Goal: Transaction & Acquisition: Purchase product/service

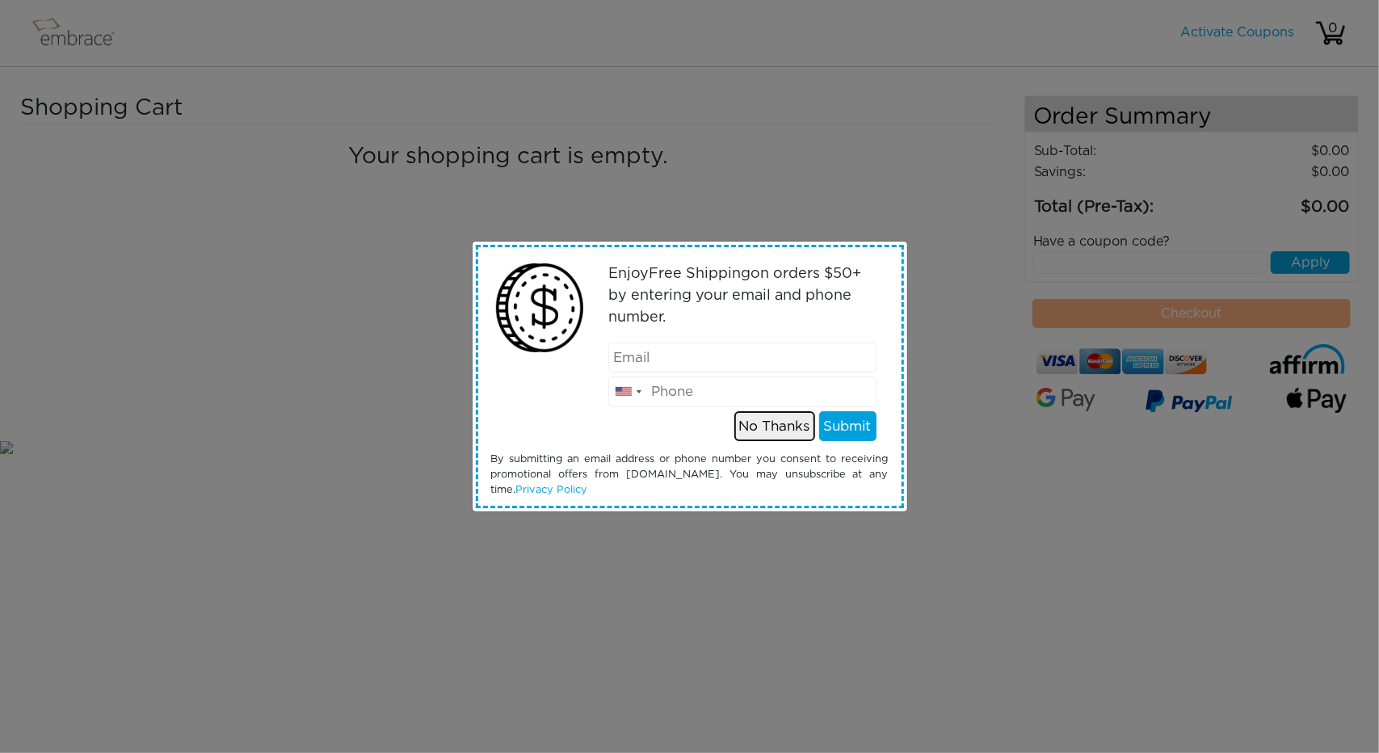
click at [782, 427] on button "No Thanks" at bounding box center [774, 426] width 81 height 31
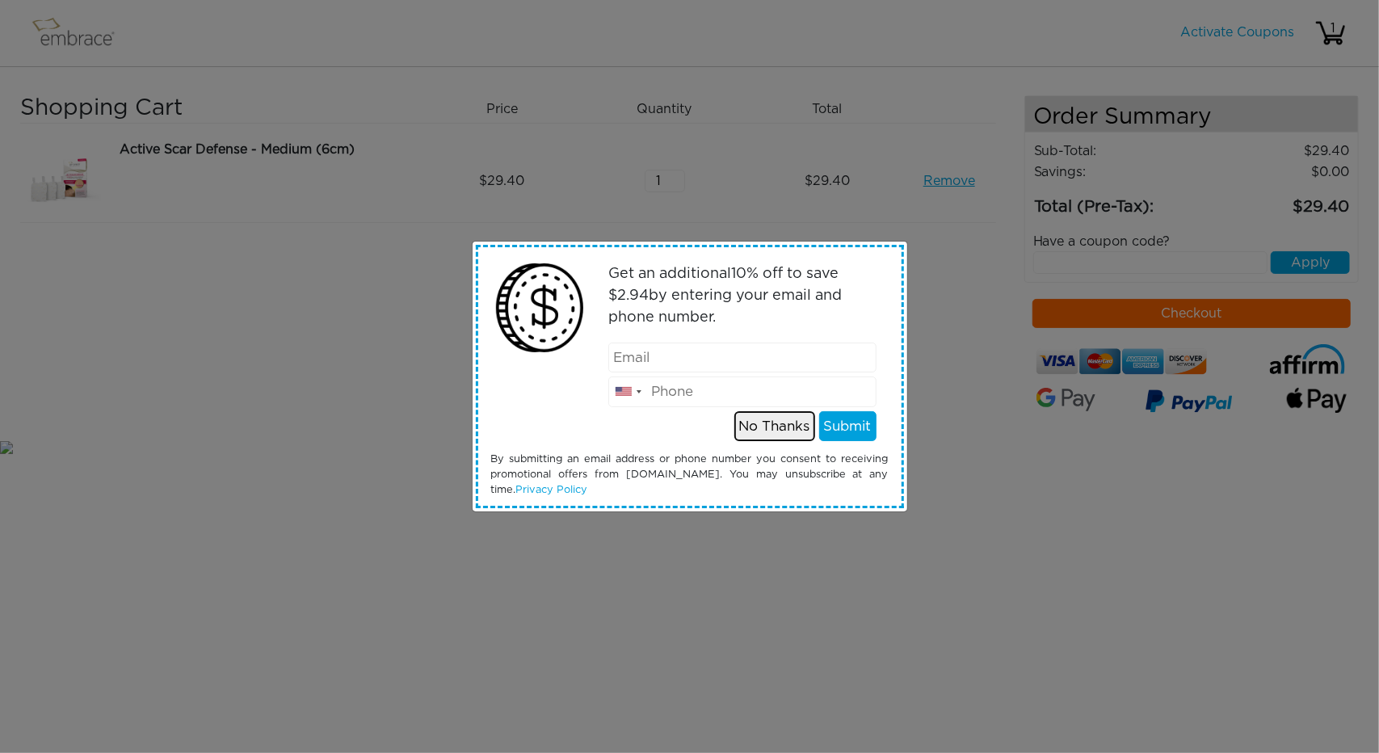
click at [792, 424] on button "No Thanks" at bounding box center [774, 426] width 81 height 31
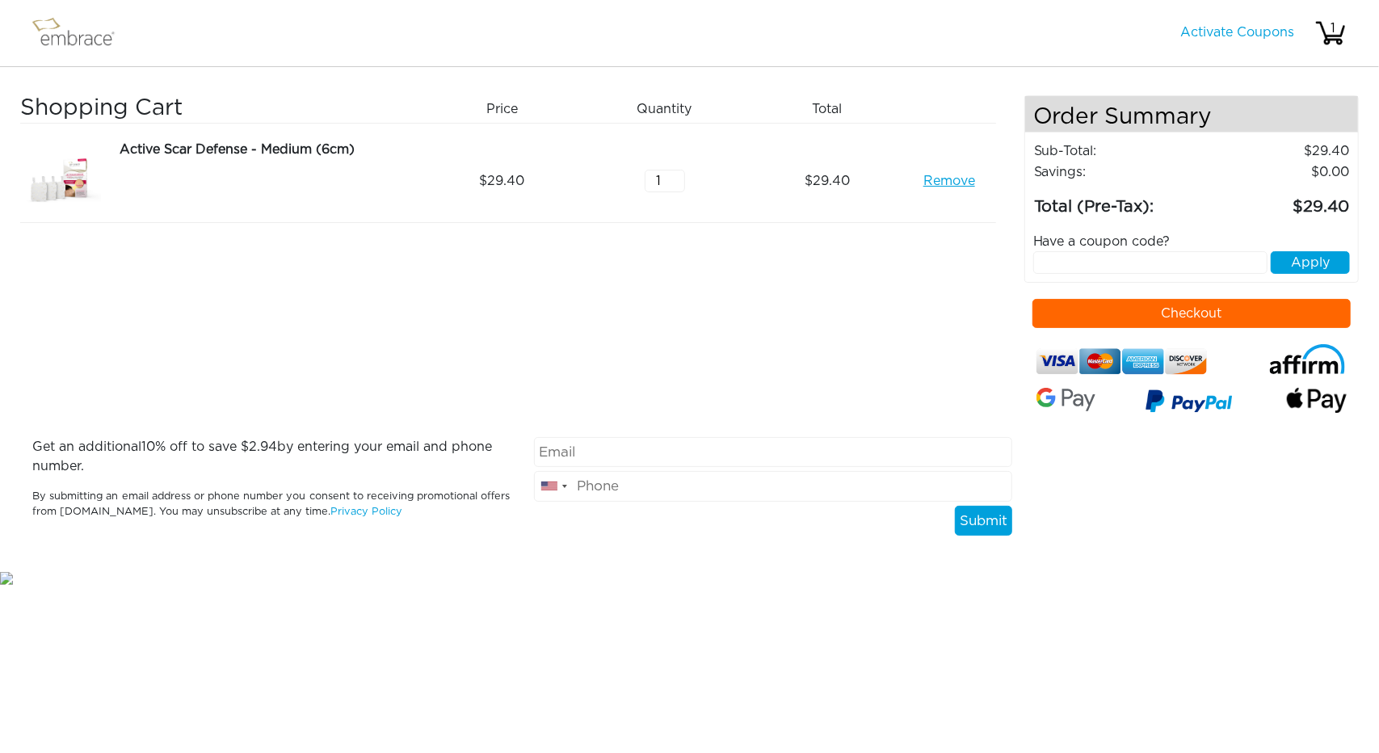
click at [1169, 310] on button "Checkout" at bounding box center [1192, 313] width 318 height 29
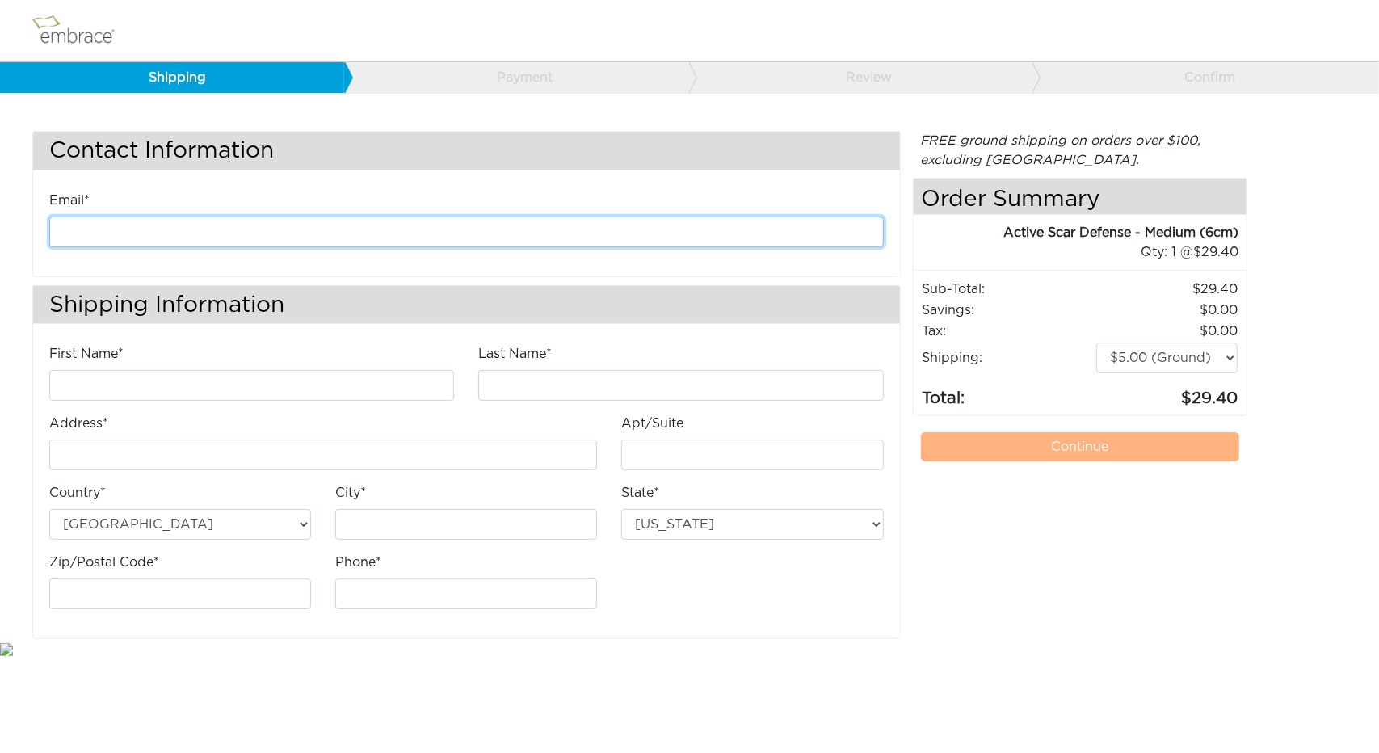
click at [144, 229] on input "email" at bounding box center [466, 232] width 835 height 31
type input "[EMAIL_ADDRESS][DOMAIN_NAME]"
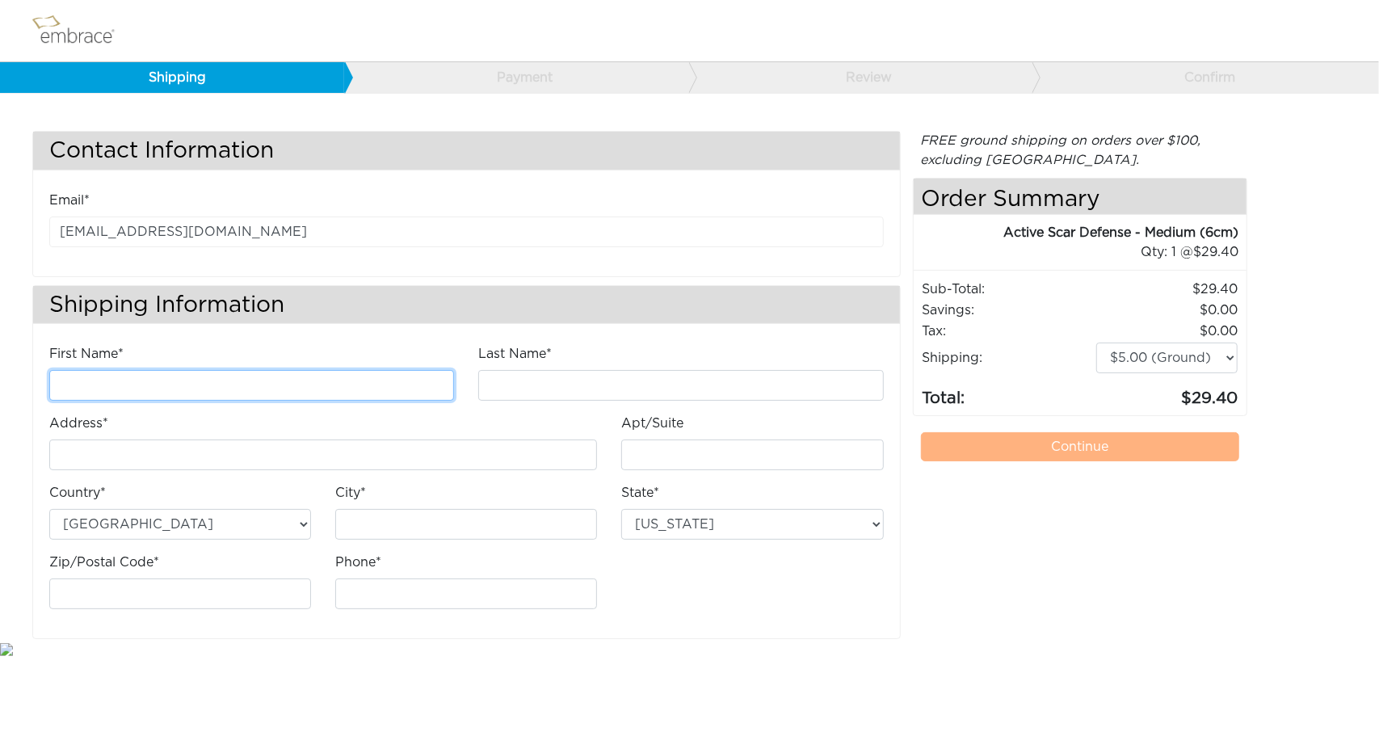
click at [101, 370] on input "First Name*" at bounding box center [251, 385] width 405 height 31
type input "Aissa"
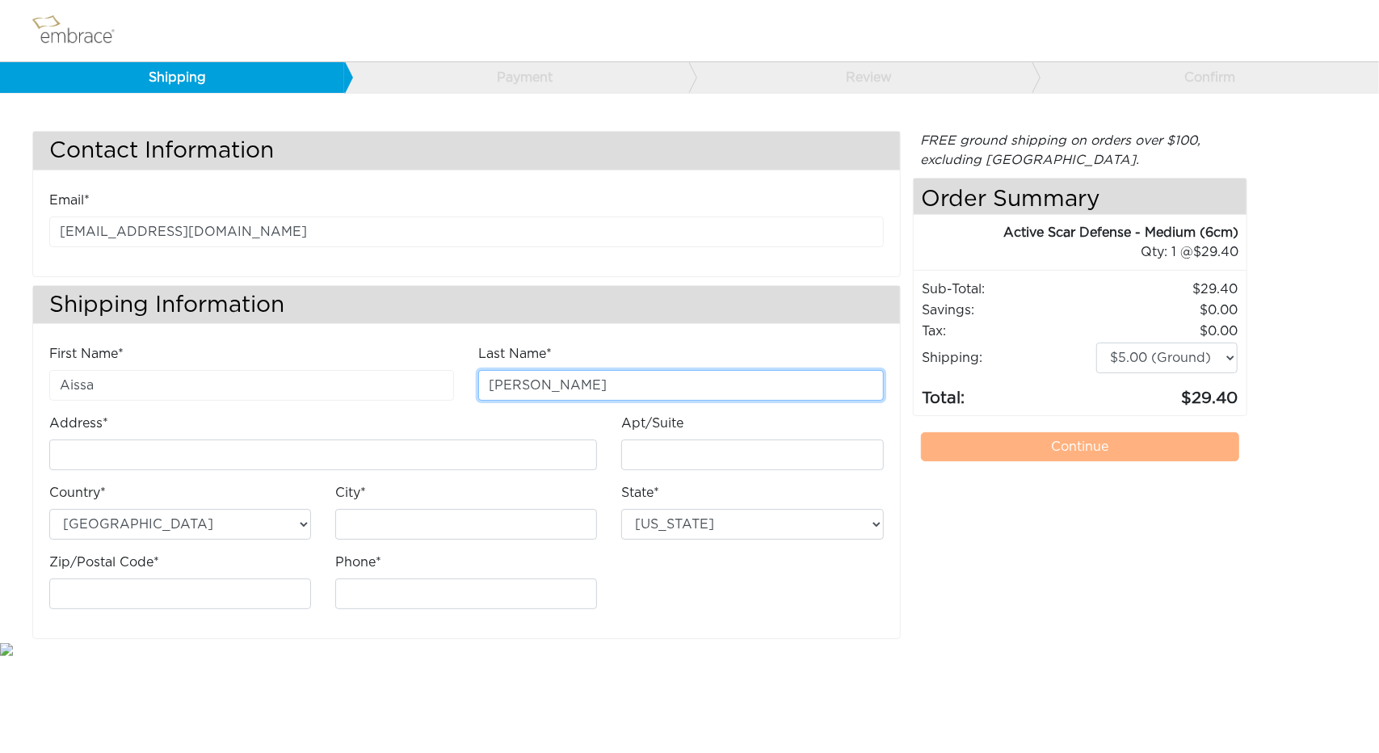
type input "[PERSON_NAME]"
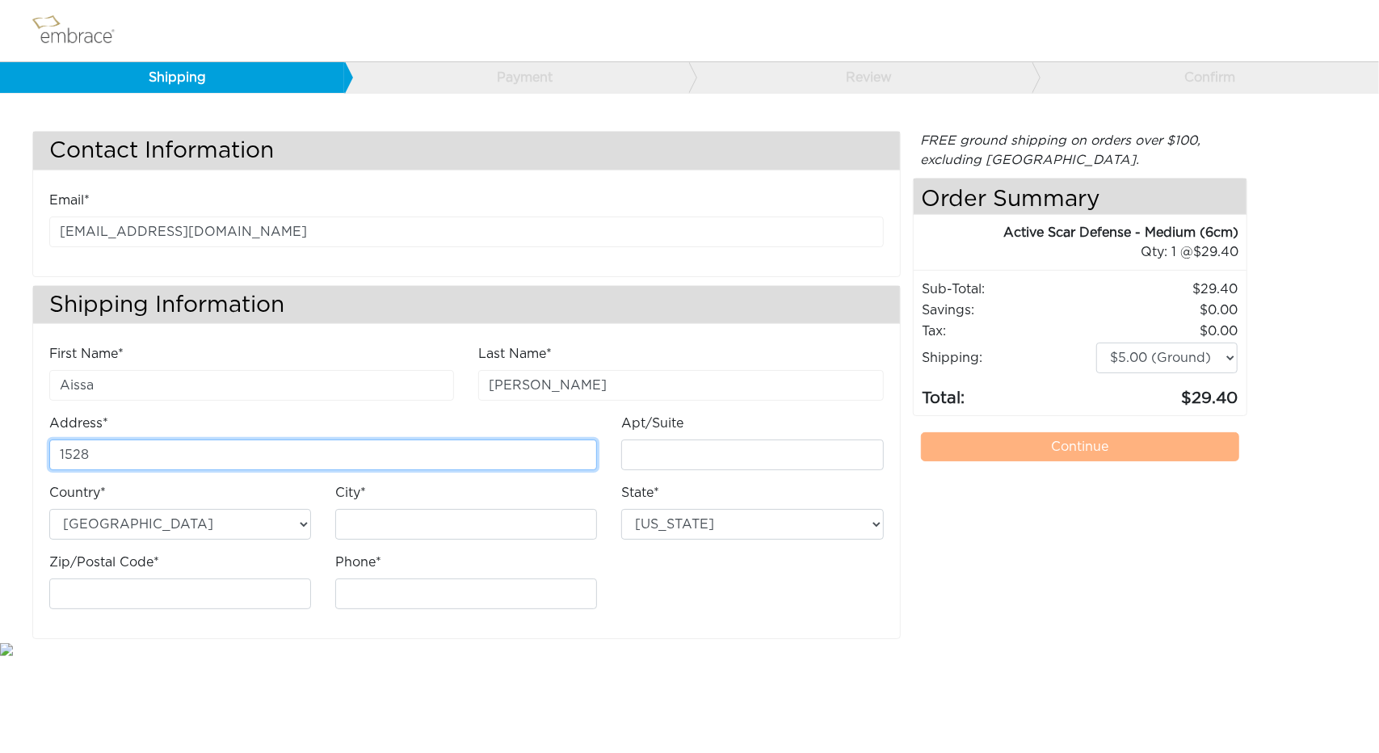
type input "[STREET_ADDRESS][PERSON_NAME]"
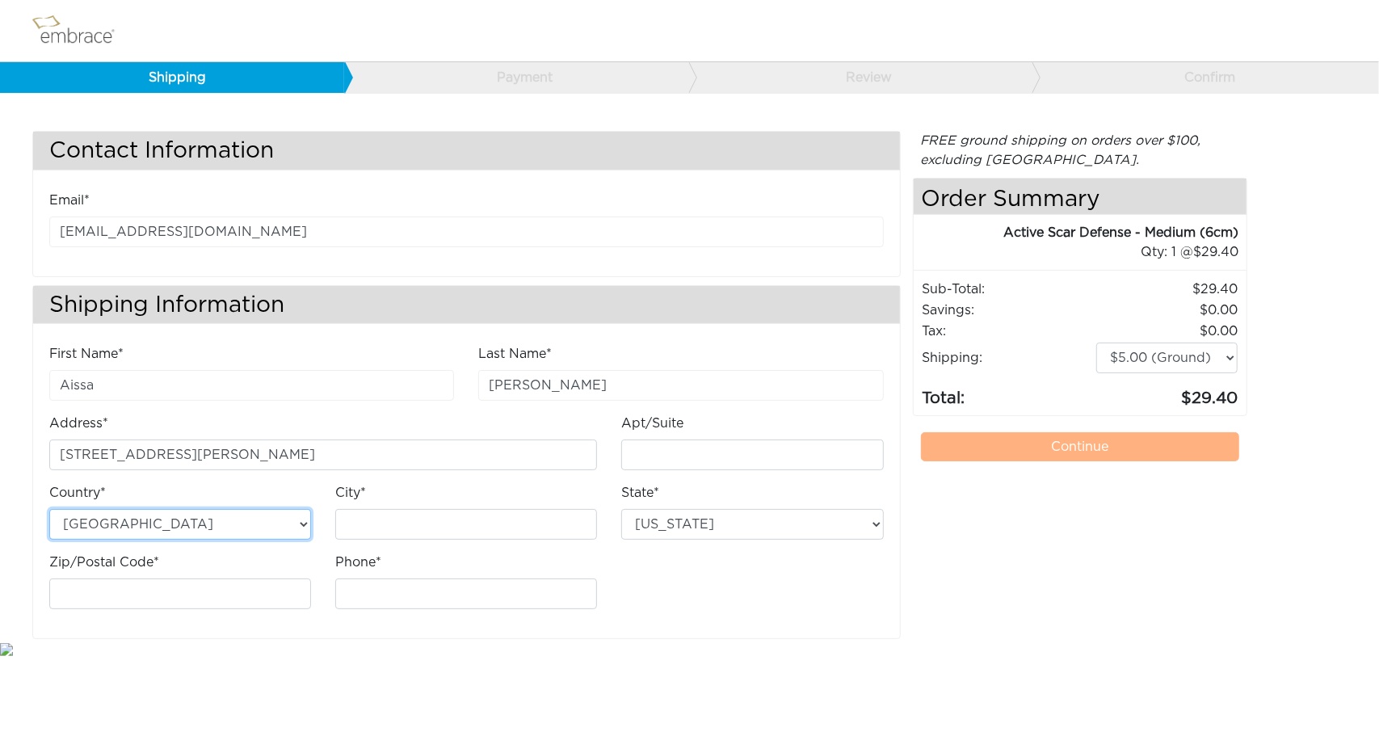
type input "[GEOGRAPHIC_DATA]"
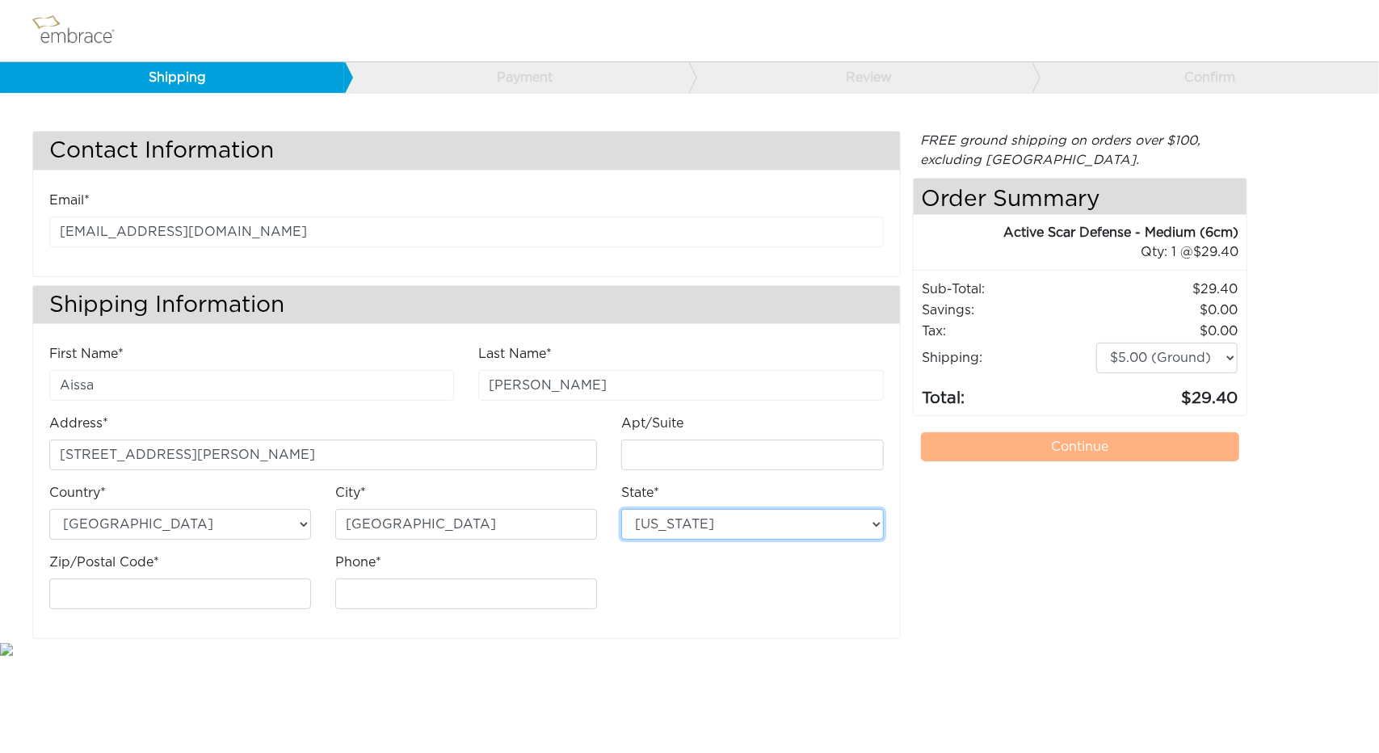
select select "CA"
type input "94549"
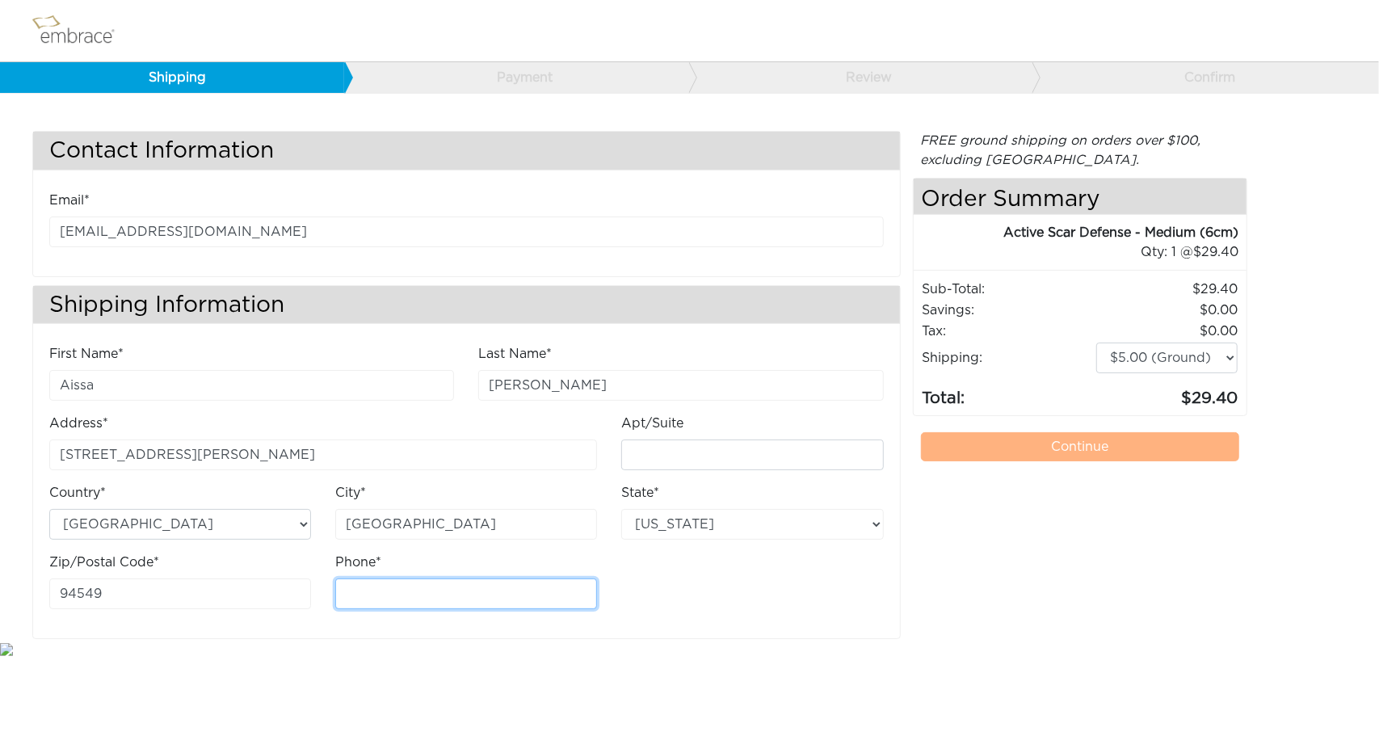
click at [411, 587] on input "Phone*" at bounding box center [466, 593] width 262 height 31
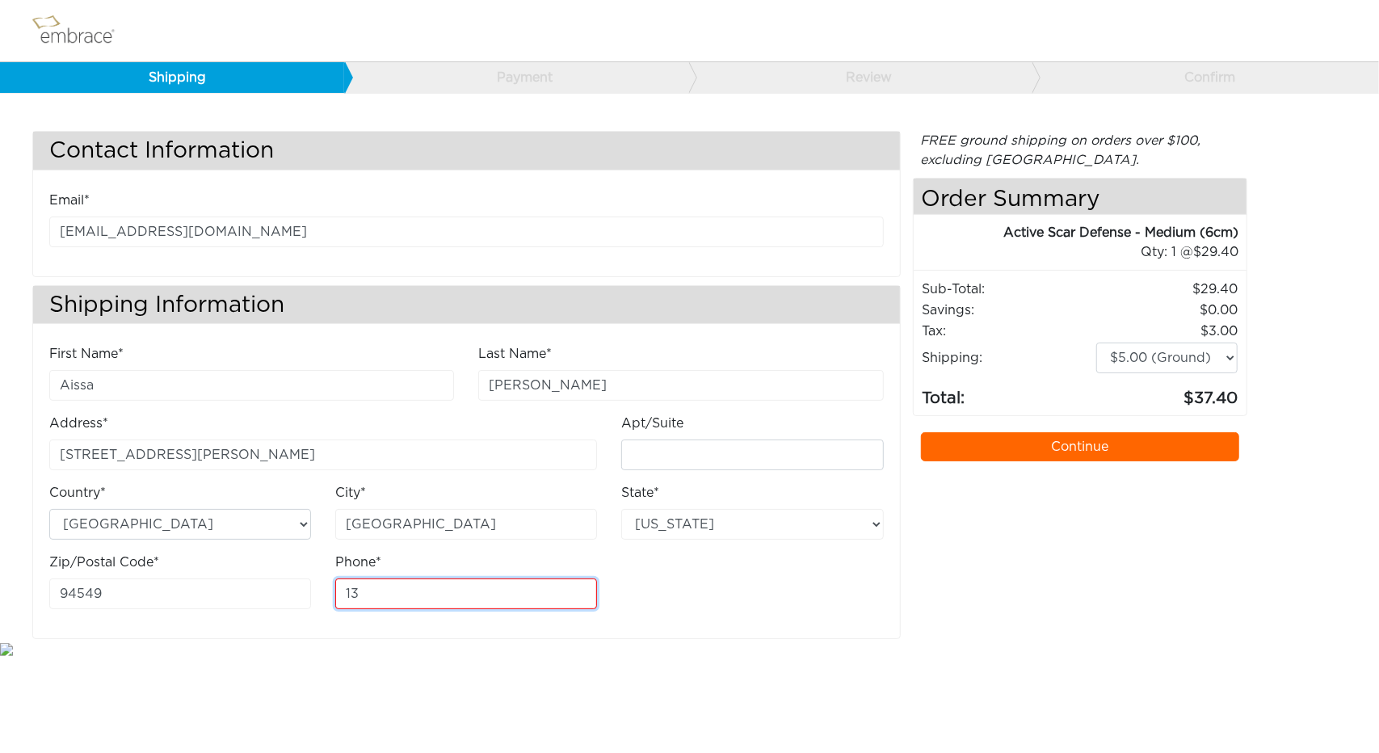
type input "1"
type input "3108922073"
click at [974, 448] on link "Continue" at bounding box center [1080, 446] width 318 height 29
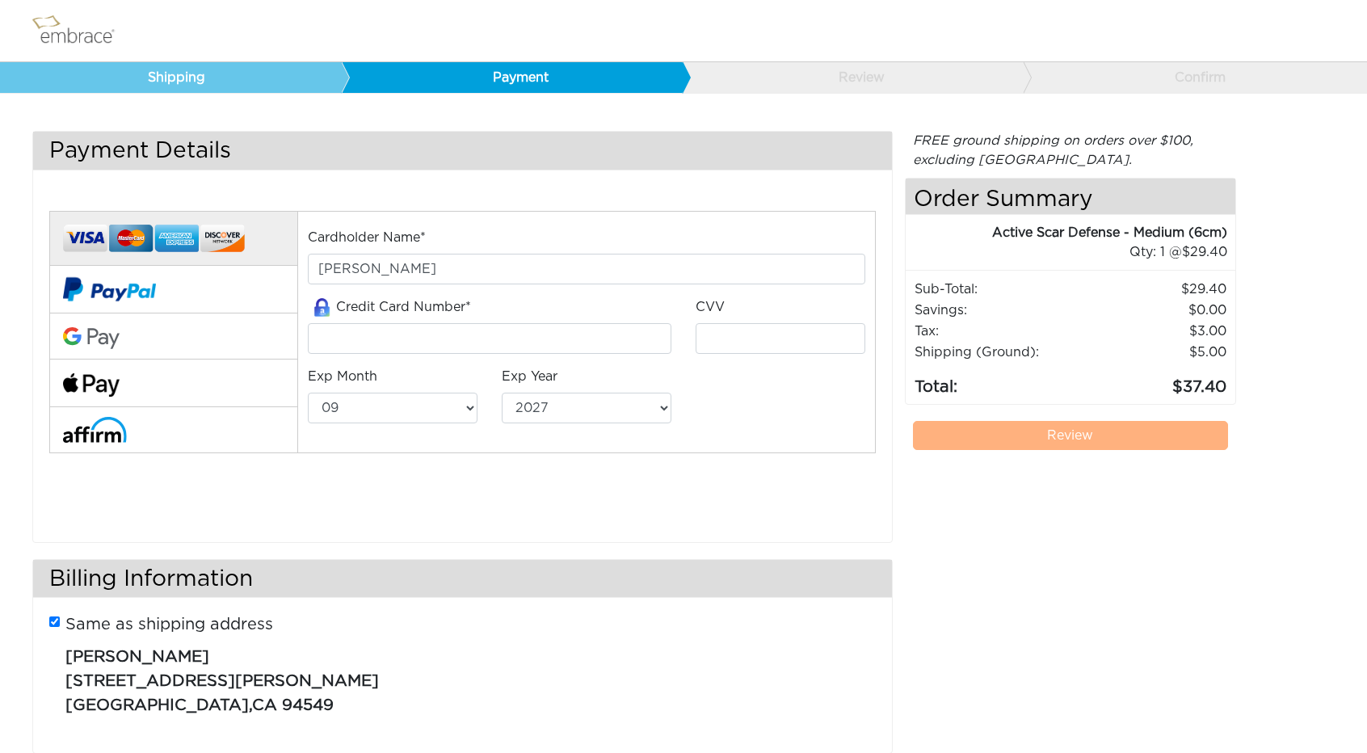
select select "9"
select select "2027"
click at [454, 348] on input "tel" at bounding box center [490, 338] width 364 height 31
type input "4833160287086729"
click at [751, 324] on input "tel" at bounding box center [781, 338] width 170 height 31
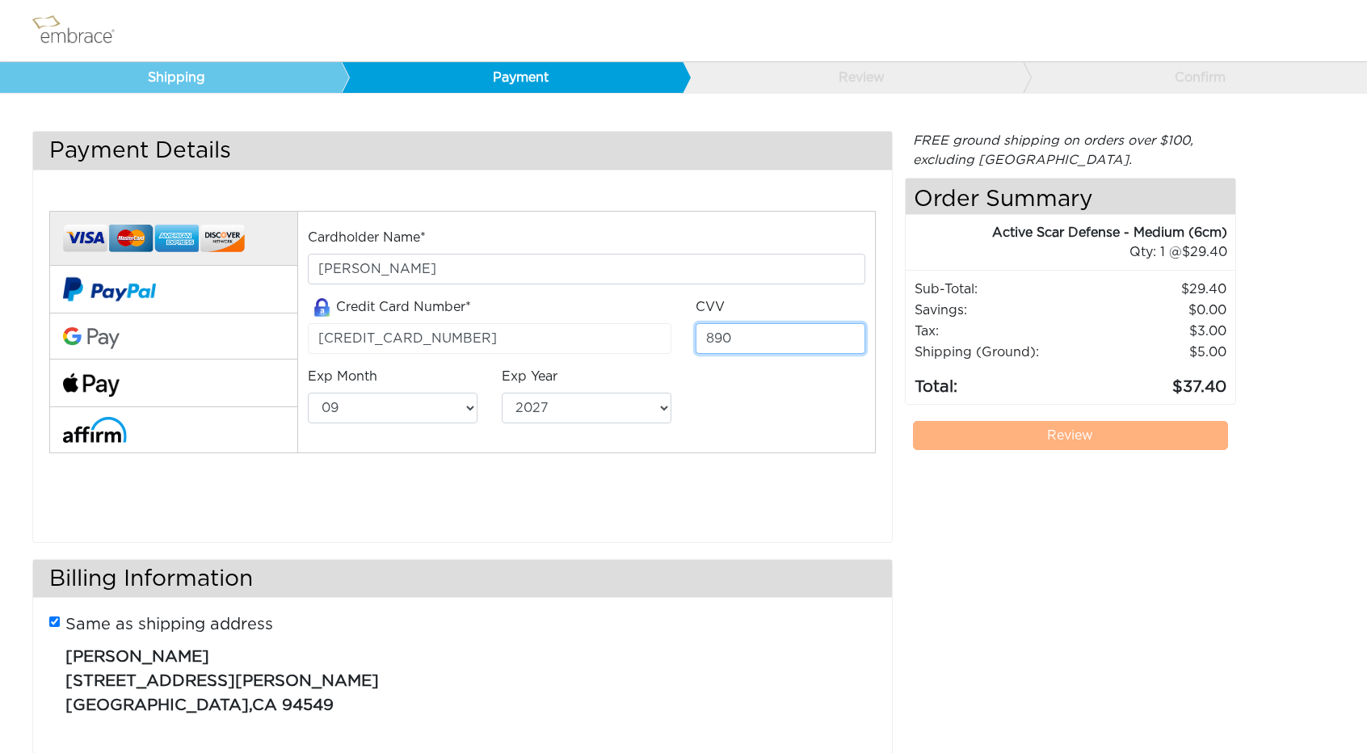
type input "890"
click at [443, 410] on select "01 02 03 04 05 06 07 08 09 10 11 12" at bounding box center [393, 408] width 170 height 31
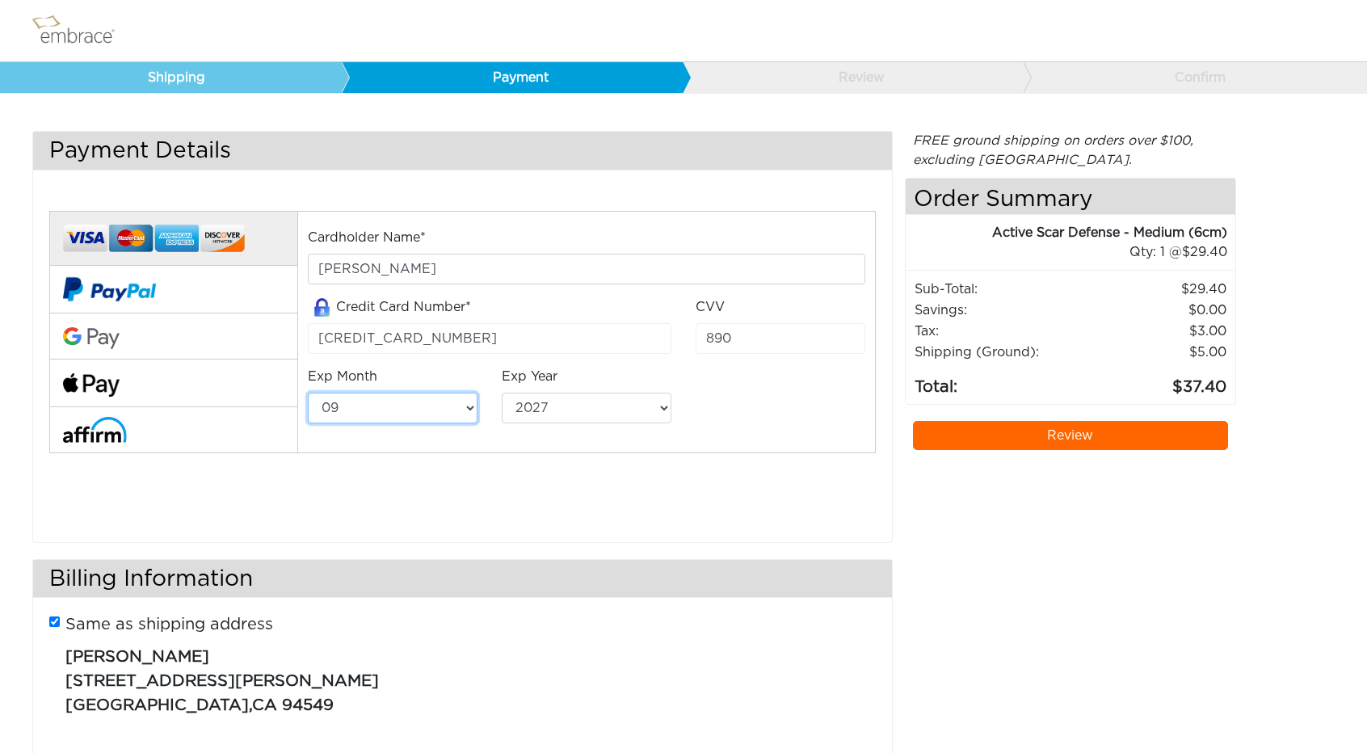
select select "5"
click at [308, 393] on select "01 02 03 04 05 06 07 08 09 10 11 12" at bounding box center [393, 408] width 170 height 31
click at [566, 414] on select "2025 2026 2027 2028 2029 2030 2031 2032 2033 2034 2035 2036 2037 2038 2039" at bounding box center [587, 408] width 170 height 31
select select "2029"
click at [502, 393] on select "2025 2026 2027 2028 2029 2030 2031 2032 2033 2034 2035 2036 2037 2038 2039" at bounding box center [587, 408] width 170 height 31
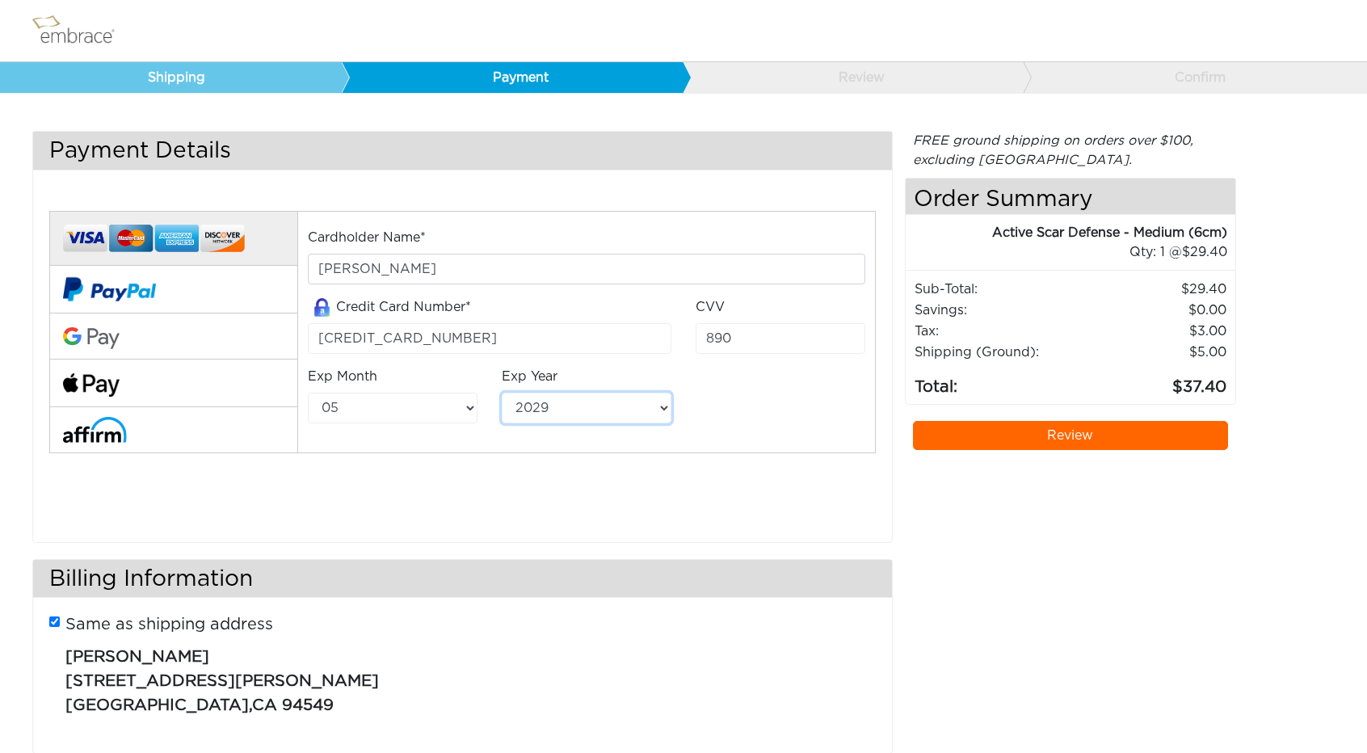
scroll to position [35, 0]
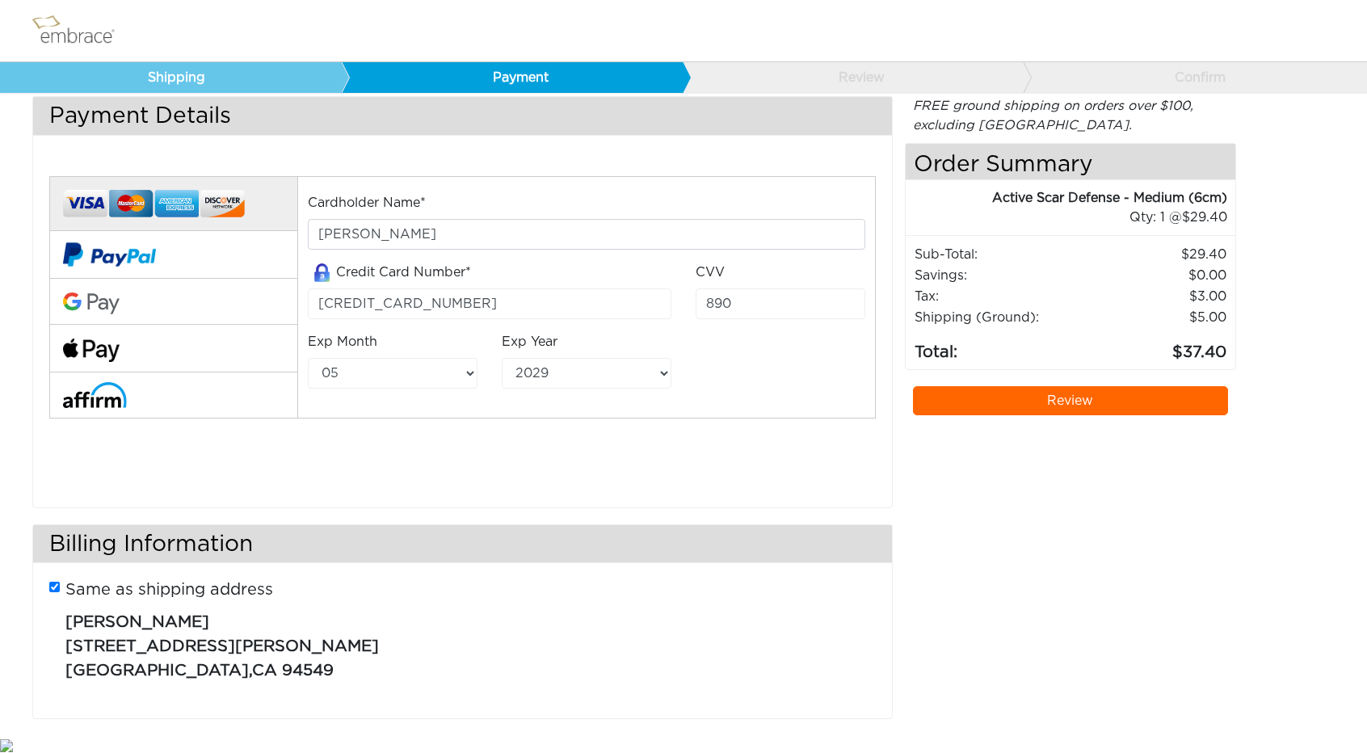
click at [1069, 400] on link "Review" at bounding box center [1071, 400] width 316 height 29
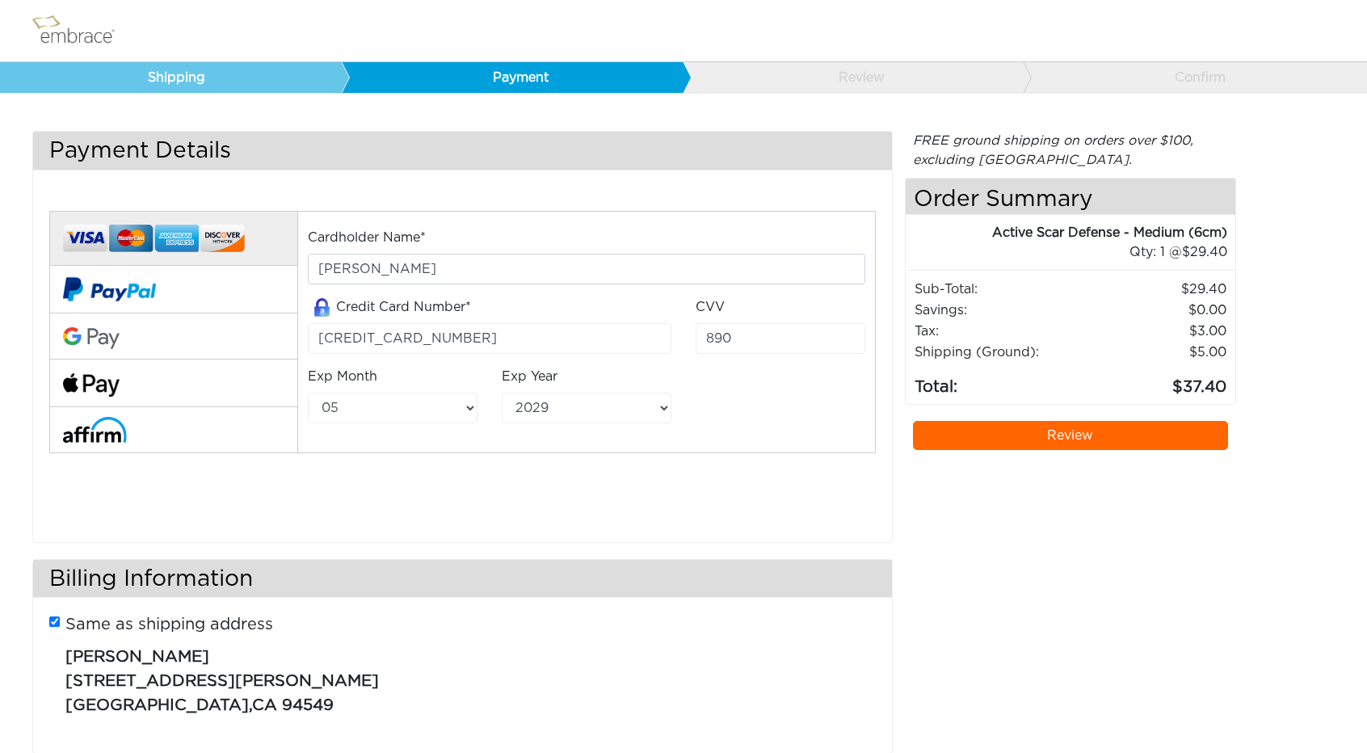
click at [1071, 438] on link "Review" at bounding box center [1071, 435] width 316 height 29
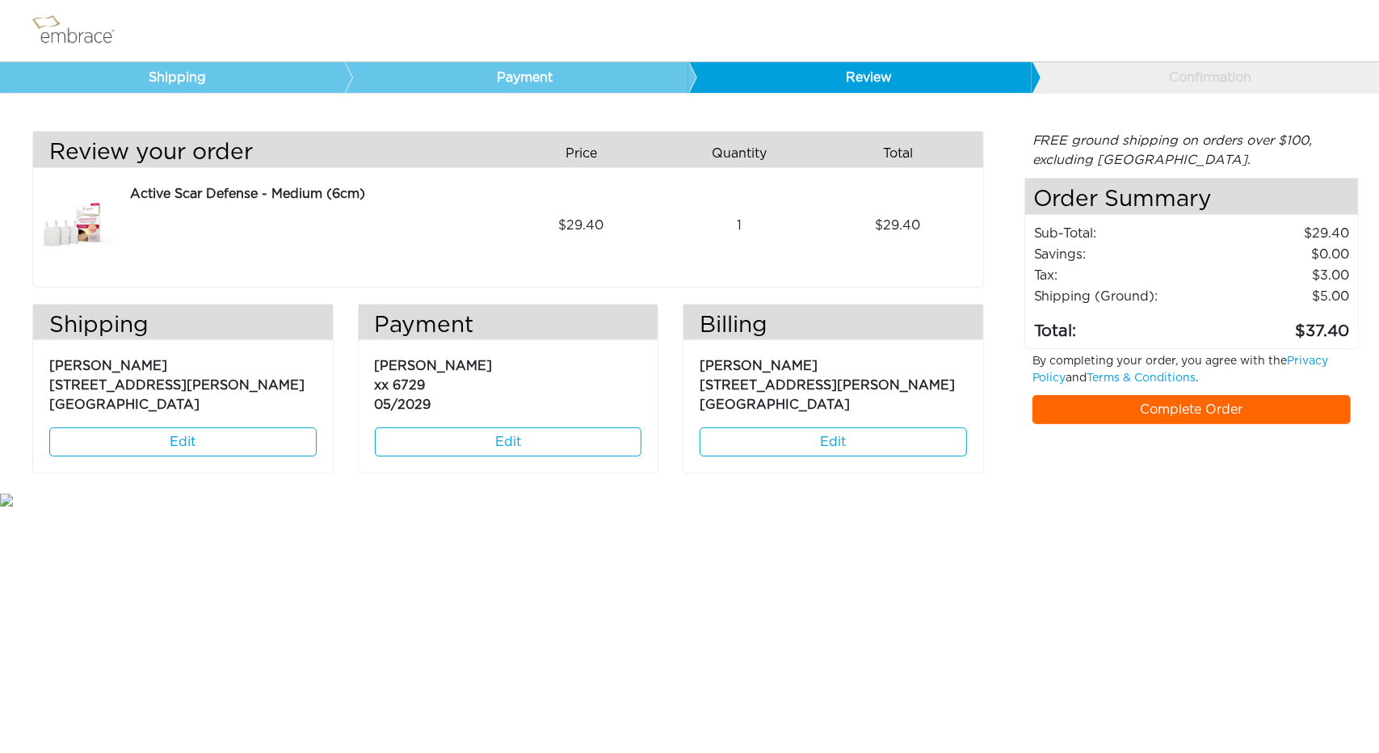
click at [1183, 408] on link "Complete Order" at bounding box center [1192, 409] width 318 height 29
